Goal: Navigation & Orientation: Understand site structure

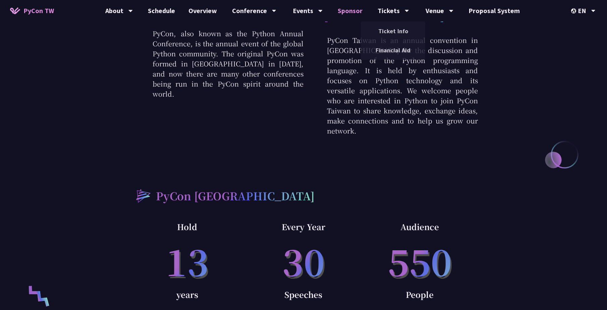
click at [357, 11] on link "Sponsor" at bounding box center [350, 10] width 38 height 21
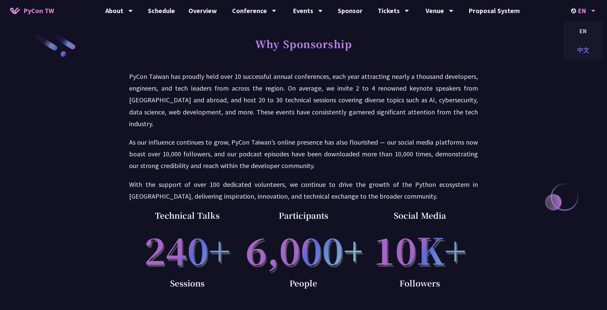
click at [581, 45] on div "中文" at bounding box center [583, 50] width 40 height 16
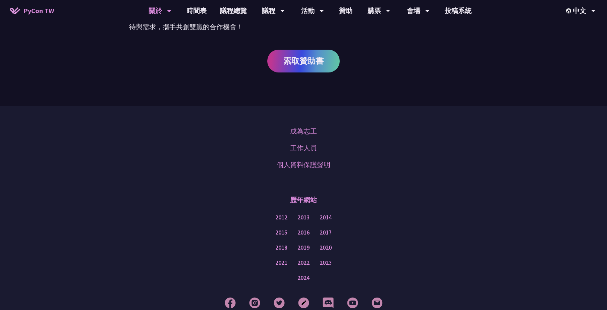
scroll to position [432, 0]
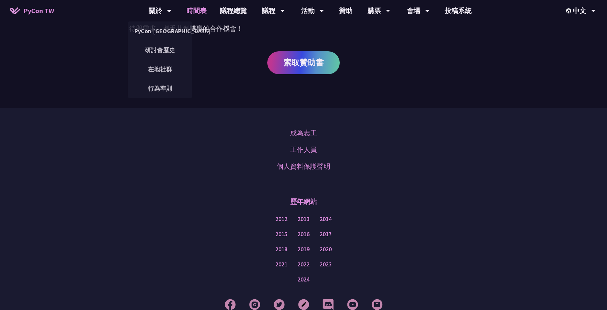
click at [189, 9] on link "時間表" at bounding box center [197, 10] width 34 height 21
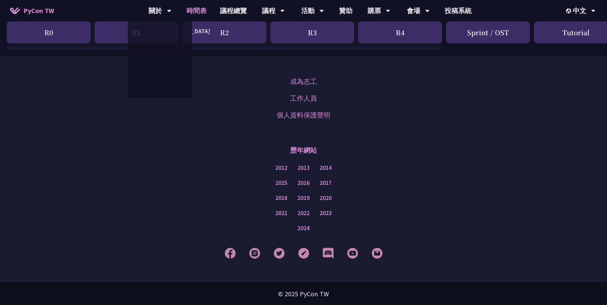
scroll to position [1170, 0]
click at [163, 12] on div "關於" at bounding box center [159, 10] width 23 height 21
click at [159, 29] on link "PyCon [GEOGRAPHIC_DATA]" at bounding box center [160, 31] width 64 height 16
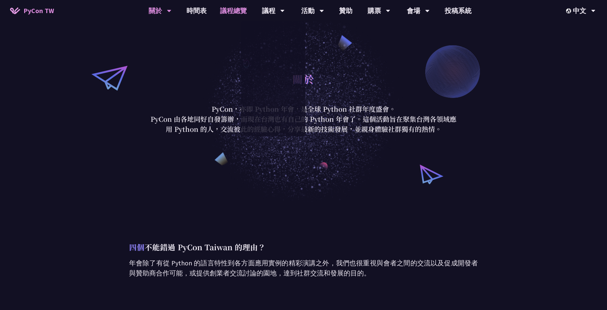
click at [236, 10] on link "議程總覽" at bounding box center [233, 10] width 40 height 21
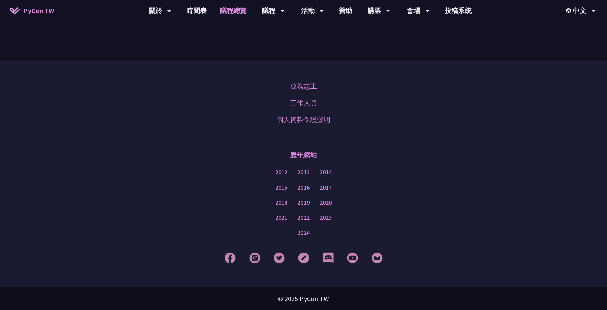
scroll to position [816, 0]
drag, startPoint x: 303, startPoint y: 230, endPoint x: 300, endPoint y: 234, distance: 5.1
